Goal: Transaction & Acquisition: Purchase product/service

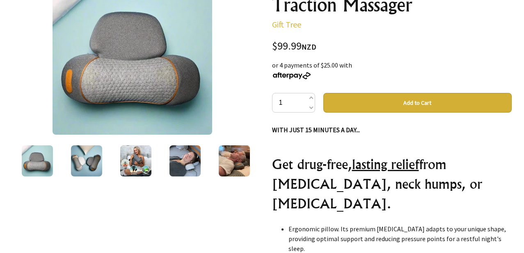
scroll to position [134, 0]
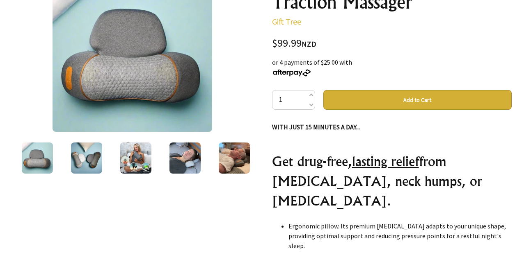
click at [100, 161] on img at bounding box center [86, 158] width 31 height 31
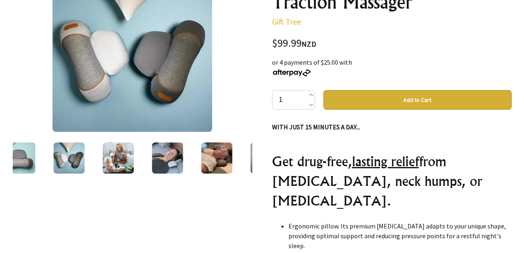
click at [109, 157] on img at bounding box center [118, 158] width 31 height 31
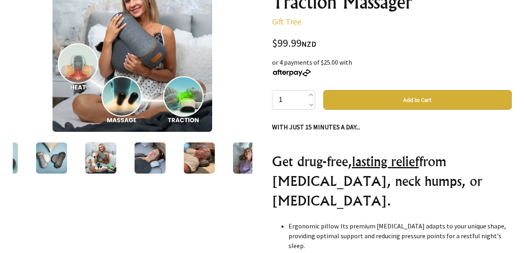
click at [144, 153] on img at bounding box center [149, 158] width 31 height 31
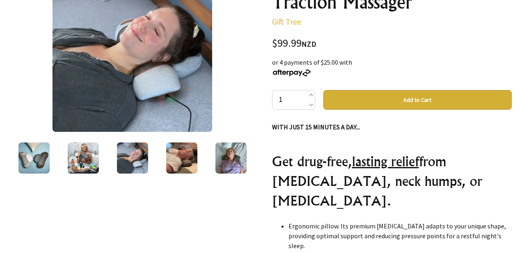
click at [156, 150] on div at bounding box center [132, 158] width 49 height 34
click at [178, 149] on img at bounding box center [181, 158] width 31 height 31
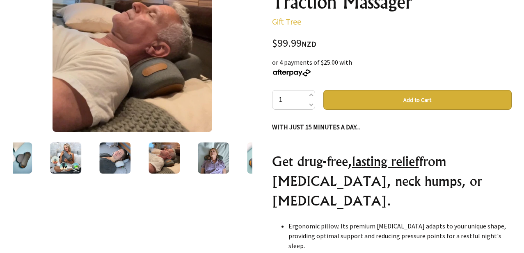
click at [202, 151] on img at bounding box center [213, 158] width 31 height 31
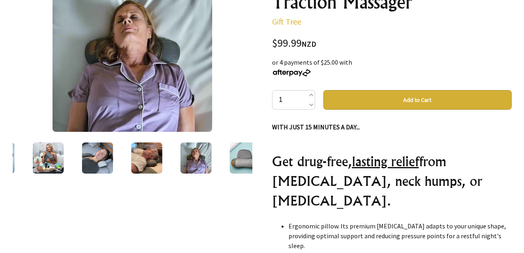
click at [235, 159] on img at bounding box center [244, 158] width 31 height 31
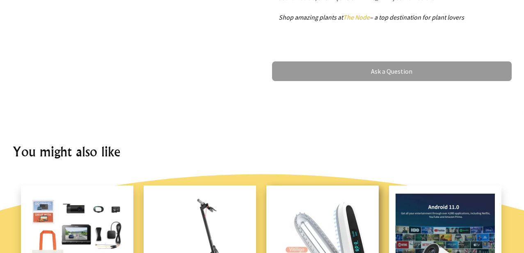
scroll to position [457, 0]
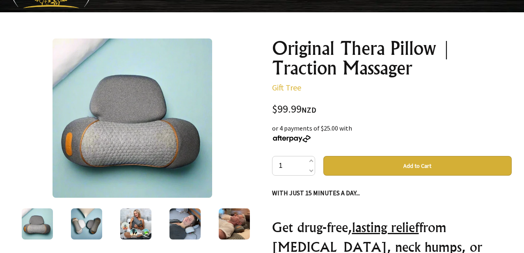
click at [383, 173] on button "Add to Cart" at bounding box center [417, 166] width 188 height 20
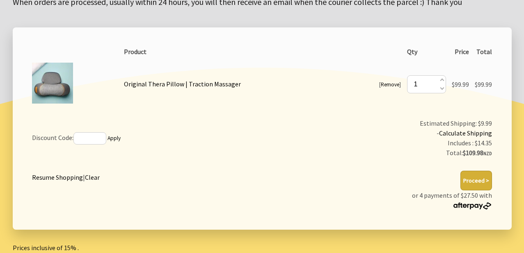
scroll to position [133, 0]
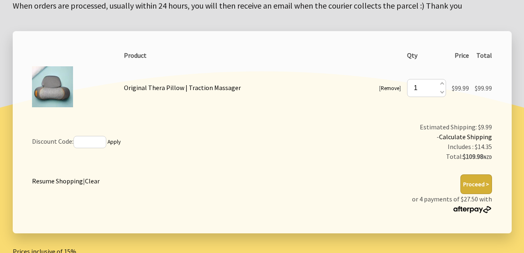
click at [476, 187] on button "Proceed >" at bounding box center [476, 185] width 32 height 20
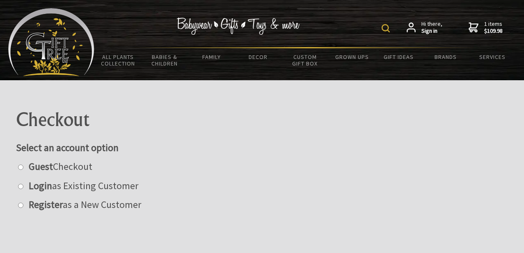
click at [74, 169] on label "Guest Checkout" at bounding box center [59, 166] width 68 height 13
click at [23, 169] on input "radio" at bounding box center [20, 167] width 5 height 5
radio input "true"
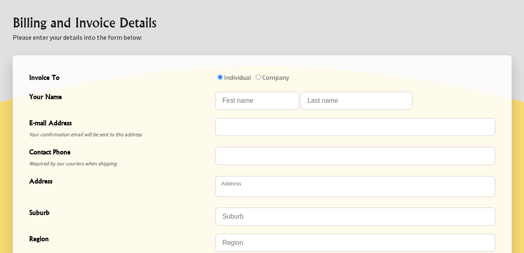
scroll to position [238, 0]
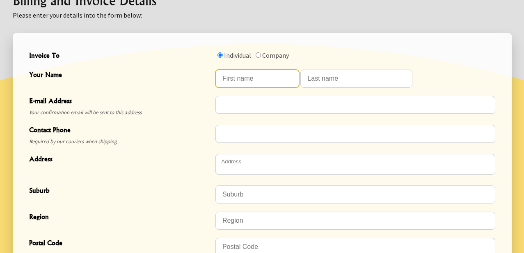
click at [244, 81] on input "Your Name" at bounding box center [257, 79] width 84 height 18
type input "Lucas"
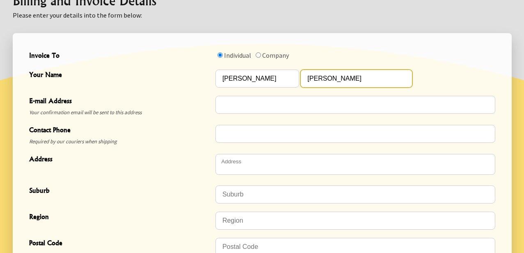
type input "Oliveira"
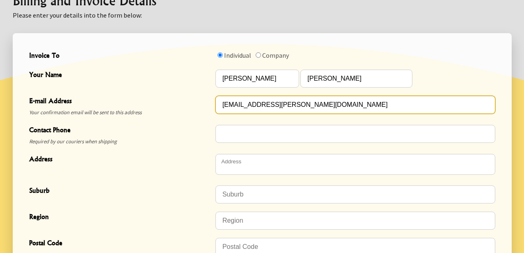
type input "[EMAIL_ADDRESS][PERSON_NAME][DOMAIN_NAME]"
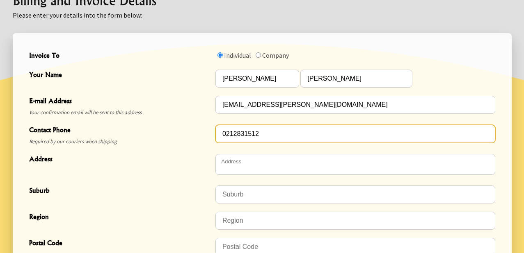
type input "0212831512"
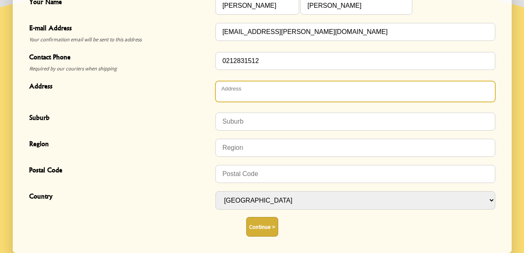
scroll to position [378, 0]
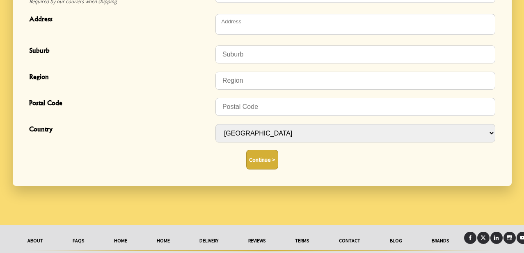
click at [268, 166] on button "Continue >" at bounding box center [262, 160] width 32 height 20
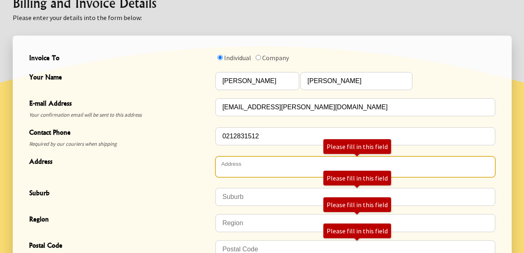
scroll to position [238, 0]
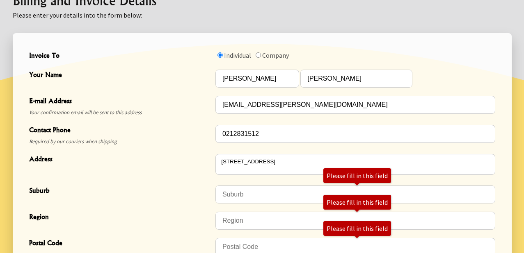
type textarea "[STREET_ADDRESS]"
type input "Northcote Point"
type input "Auckland"
type input "0627"
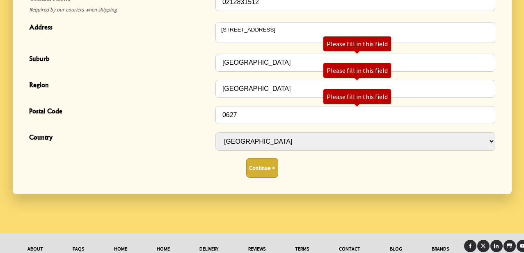
scroll to position [401, 0]
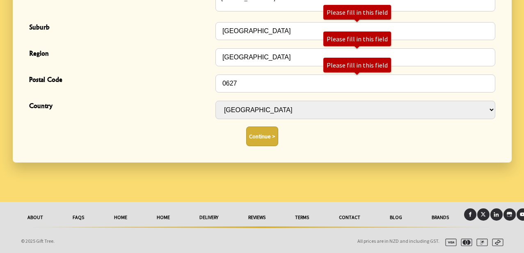
click at [263, 141] on button "Continue >" at bounding box center [262, 137] width 32 height 20
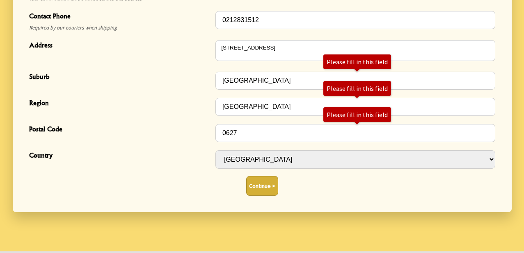
scroll to position [318, 0]
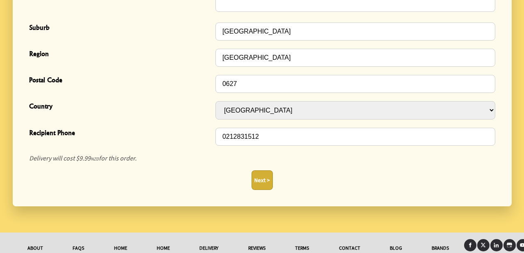
scroll to position [334, 0]
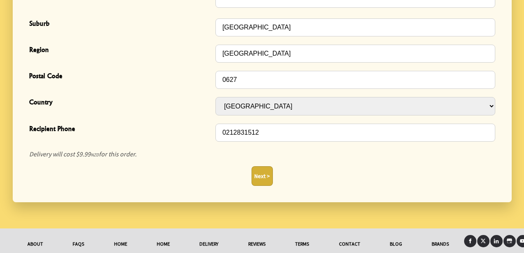
click at [267, 171] on button "Next >" at bounding box center [261, 176] width 21 height 20
